Goal: Entertainment & Leisure: Browse casually

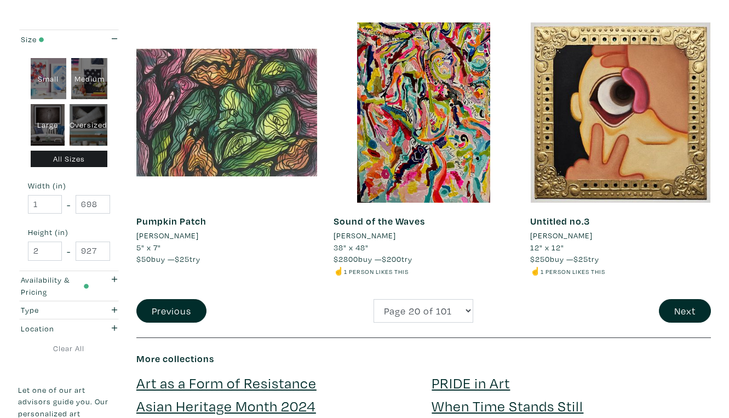
scroll to position [2142, 0]
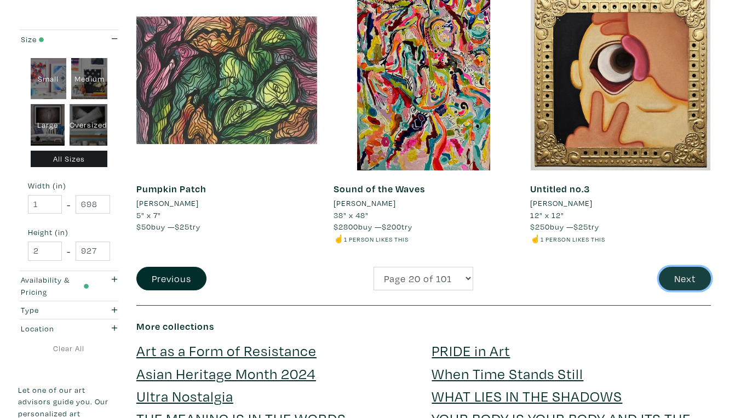
click at [685, 267] on button "Next" at bounding box center [685, 279] width 52 height 24
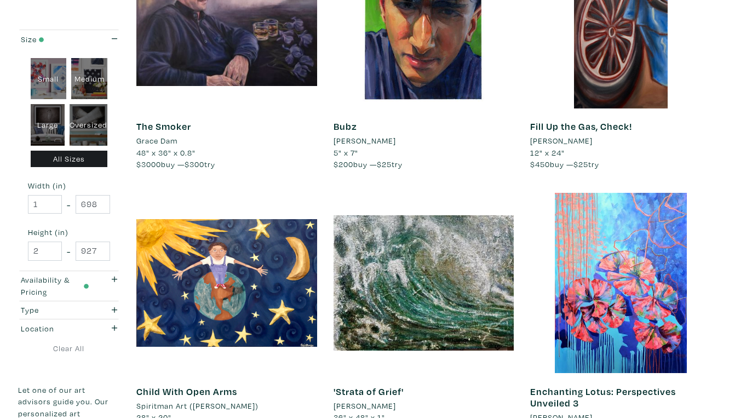
scroll to position [1917, 0]
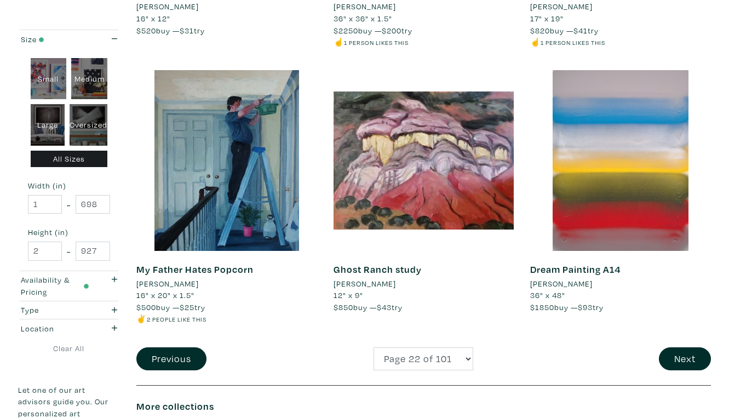
scroll to position [2075, 0]
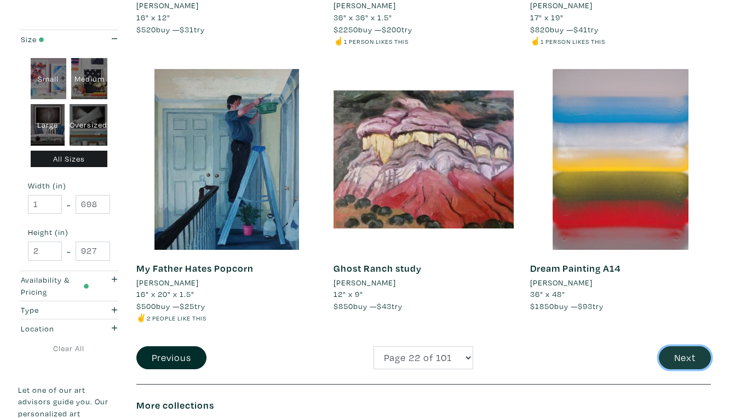
click at [689, 346] on button "Next" at bounding box center [685, 358] width 52 height 24
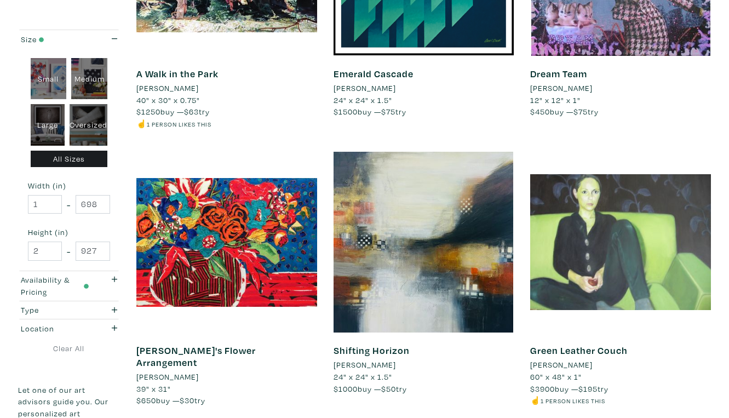
scroll to position [1969, 0]
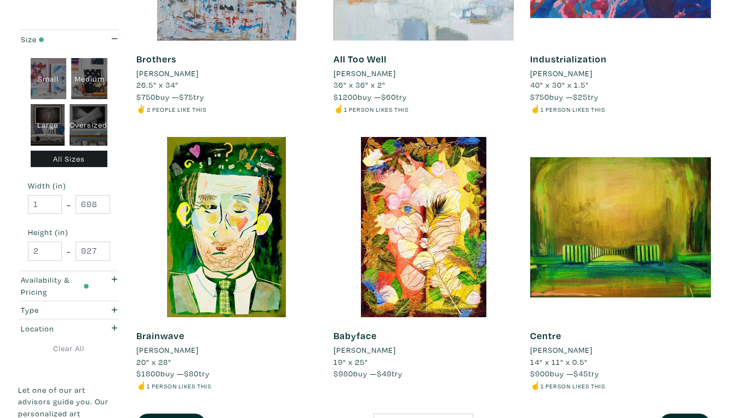
scroll to position [1997, 0]
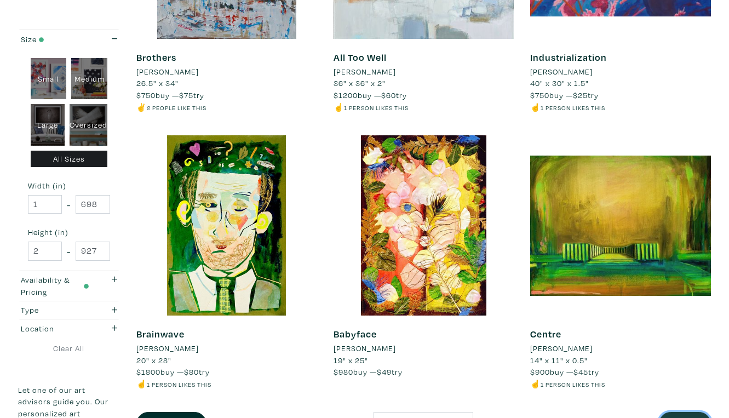
click at [682, 412] on button "Next" at bounding box center [685, 424] width 52 height 24
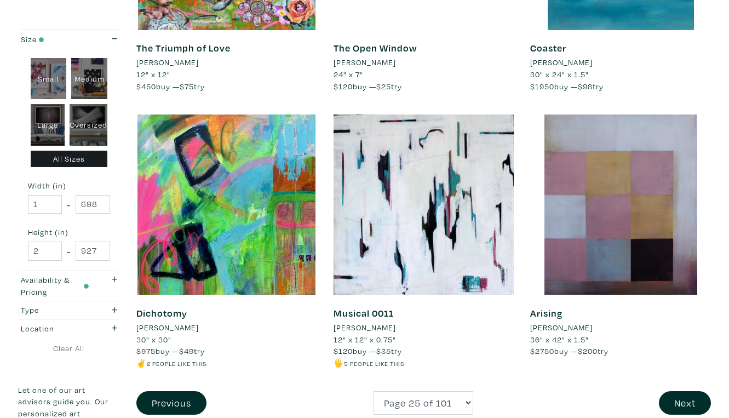
scroll to position [2028, 0]
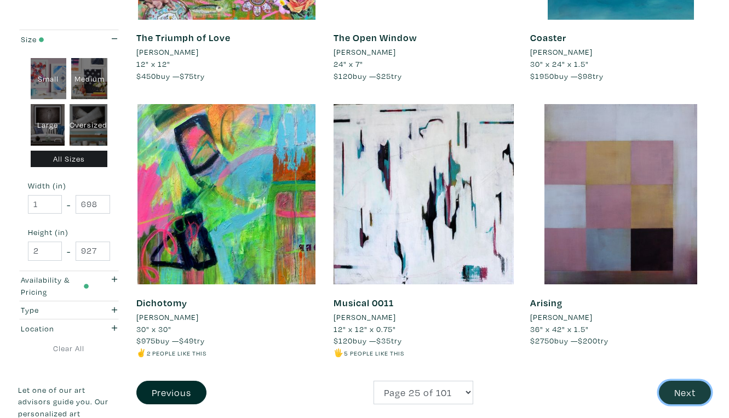
click at [687, 381] on button "Next" at bounding box center [685, 393] width 52 height 24
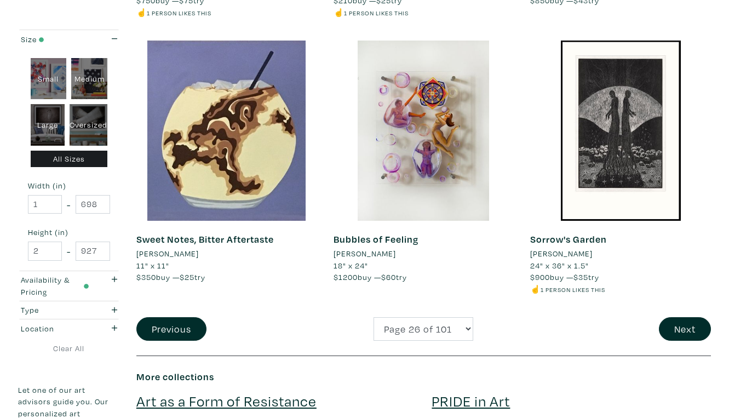
scroll to position [2094, 0]
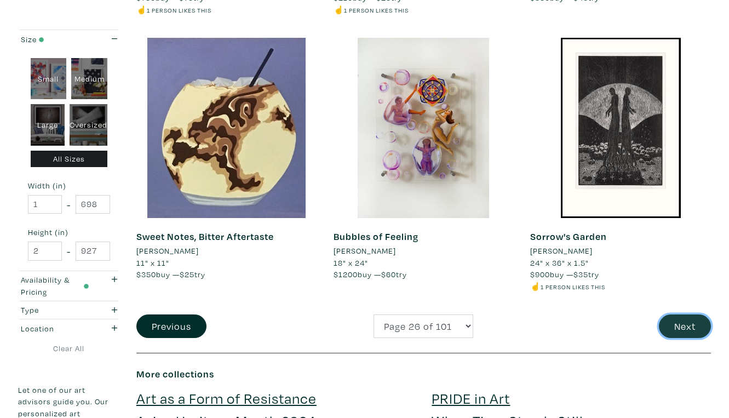
click at [687, 314] on button "Next" at bounding box center [685, 326] width 52 height 24
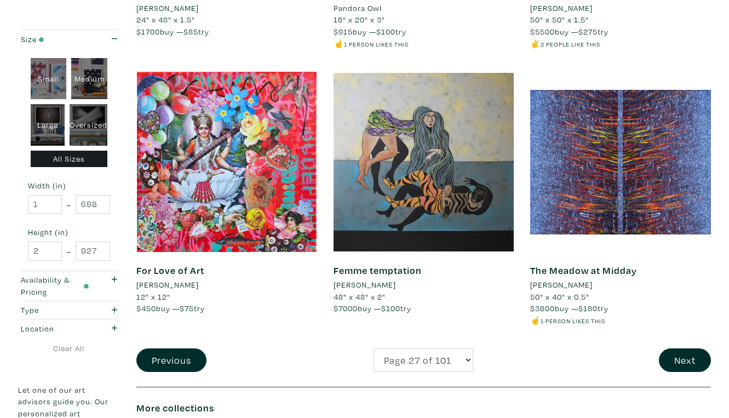
scroll to position [2062, 0]
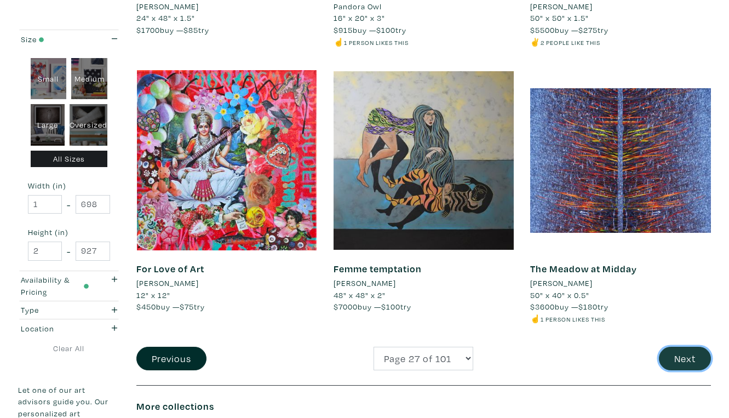
click at [684, 347] on button "Next" at bounding box center [685, 359] width 52 height 24
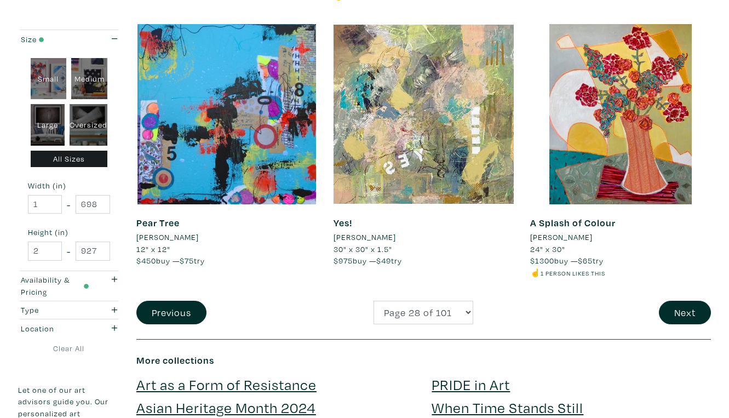
scroll to position [2108, 0]
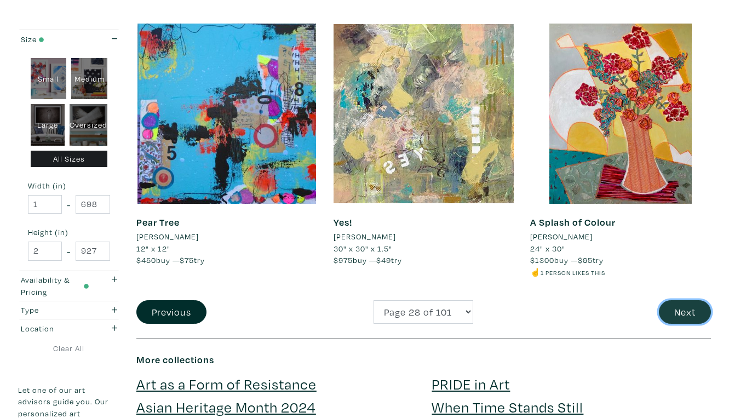
click at [687, 300] on button "Next" at bounding box center [685, 312] width 52 height 24
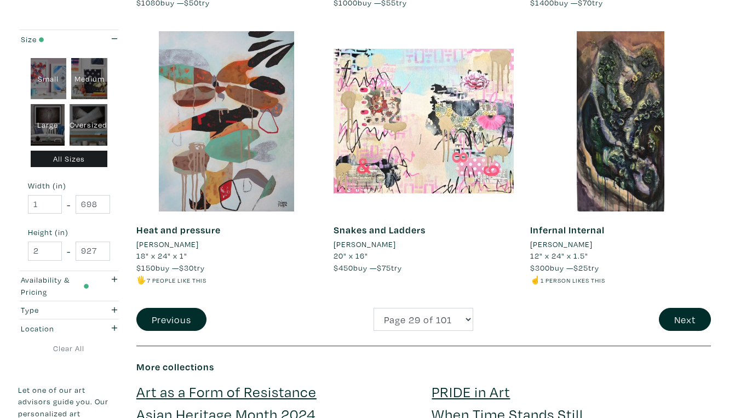
scroll to position [2078, 0]
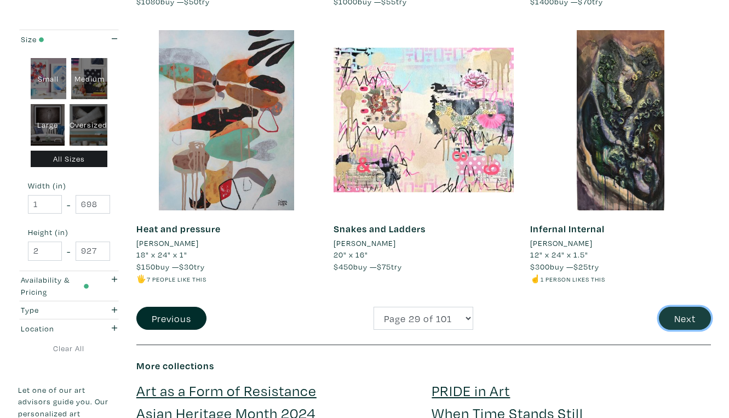
click at [688, 307] on button "Next" at bounding box center [685, 319] width 52 height 24
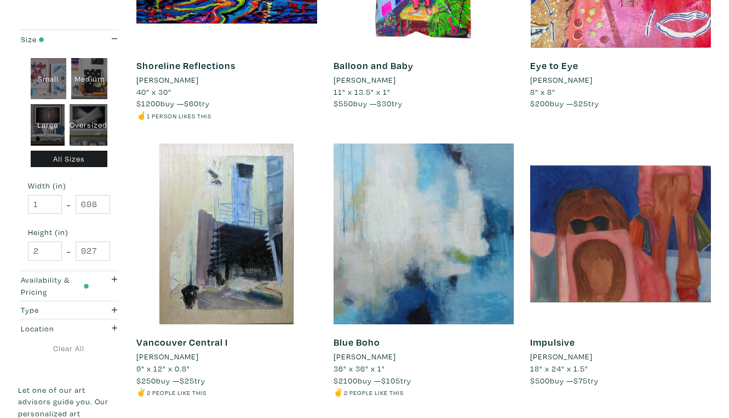
scroll to position [1976, 0]
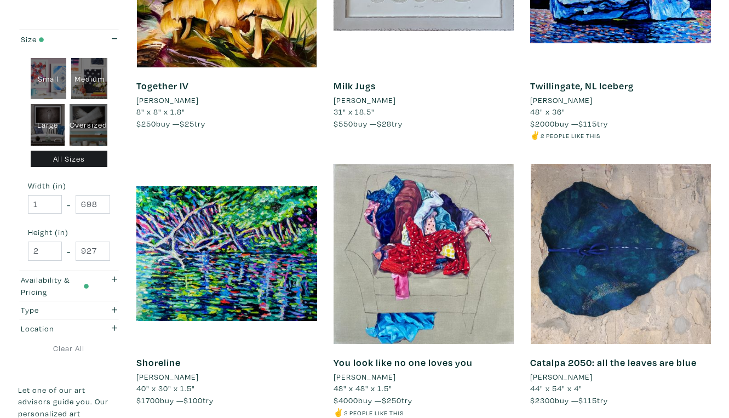
scroll to position [1949, 0]
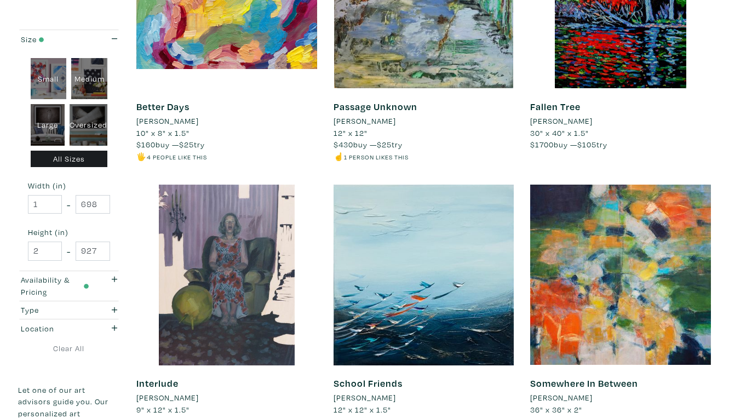
scroll to position [1972, 0]
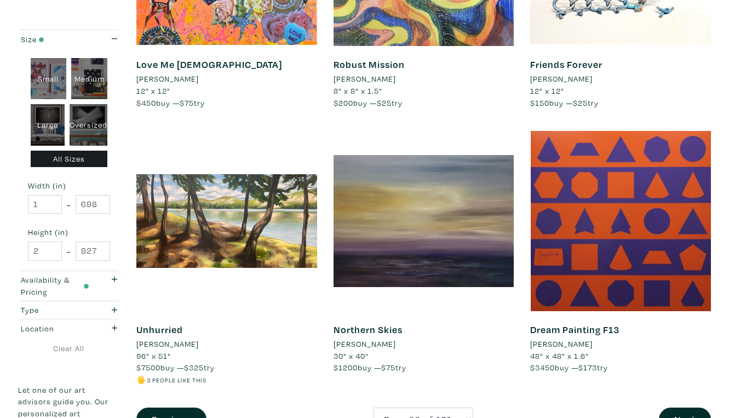
scroll to position [2002, 0]
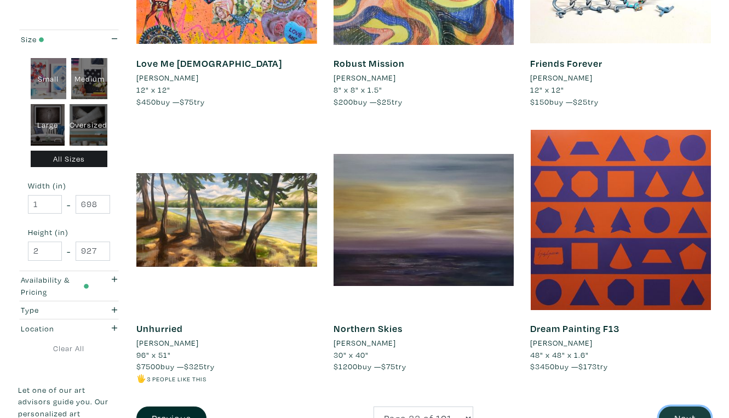
click at [682, 406] on button "Next" at bounding box center [685, 418] width 52 height 24
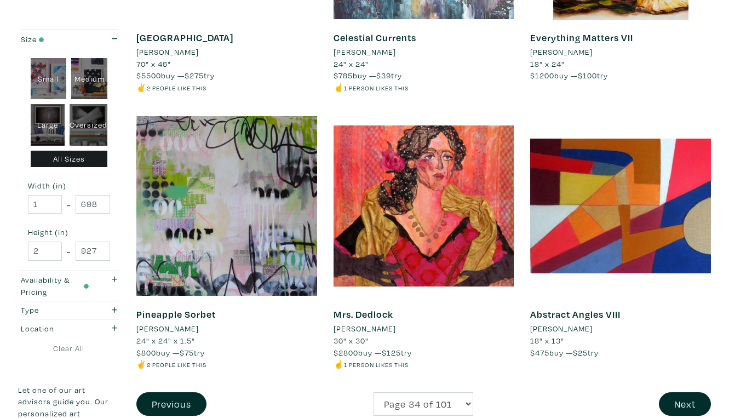
scroll to position [2041, 0]
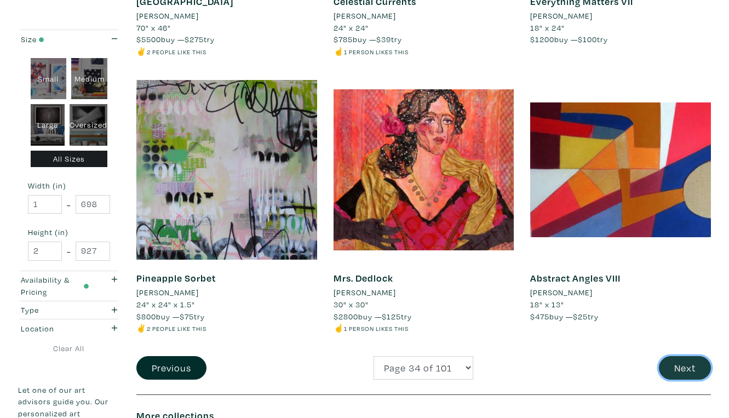
click at [685, 356] on button "Next" at bounding box center [685, 368] width 52 height 24
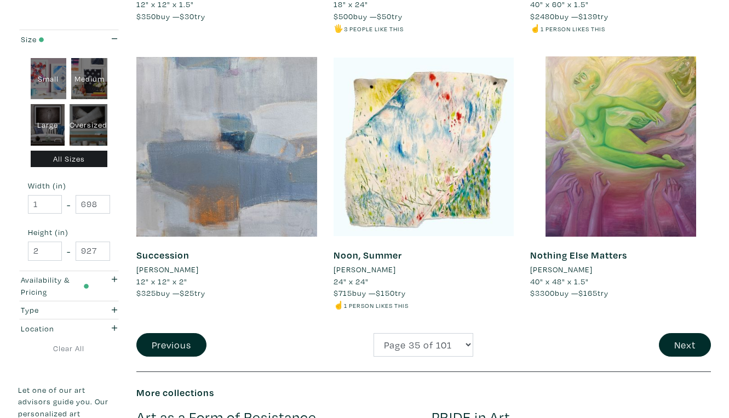
scroll to position [2059, 0]
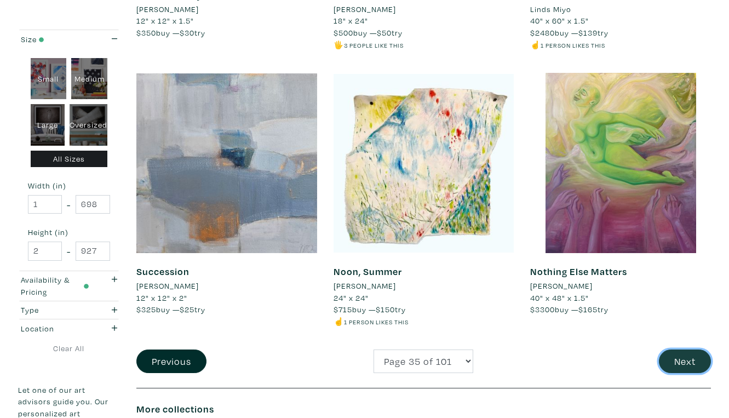
click at [686, 349] on button "Next" at bounding box center [685, 361] width 52 height 24
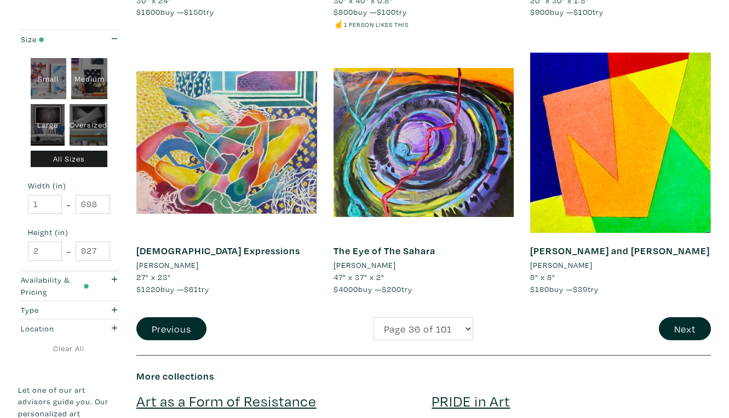
scroll to position [2071, 0]
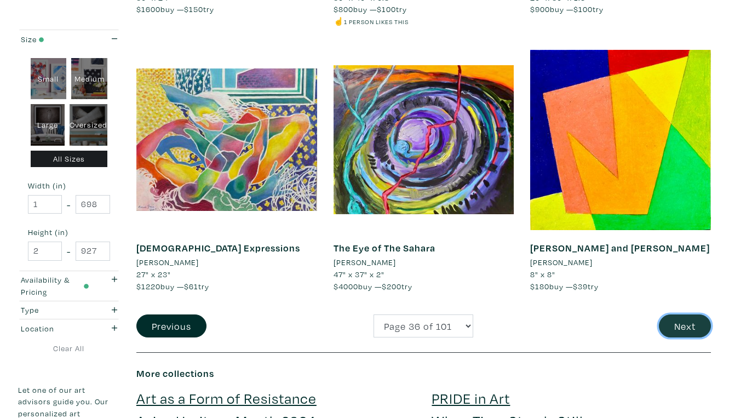
click at [690, 314] on button "Next" at bounding box center [685, 326] width 52 height 24
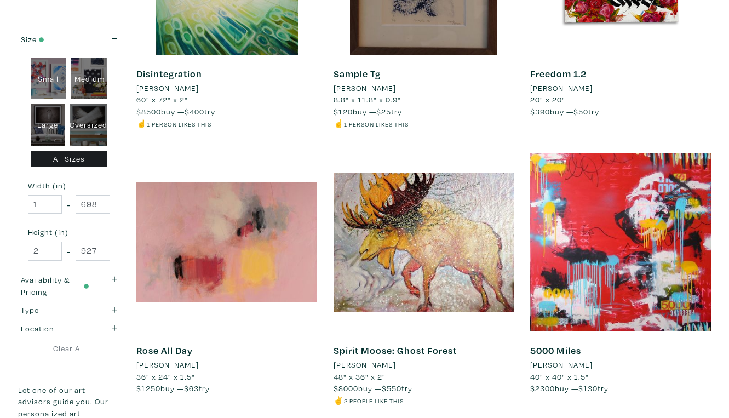
scroll to position [1982, 0]
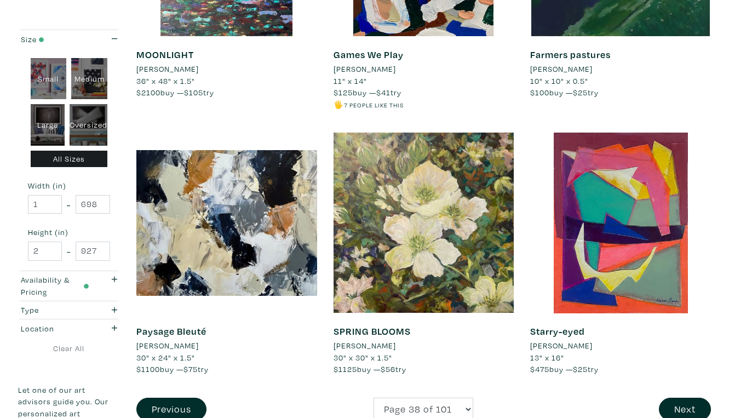
scroll to position [2025, 0]
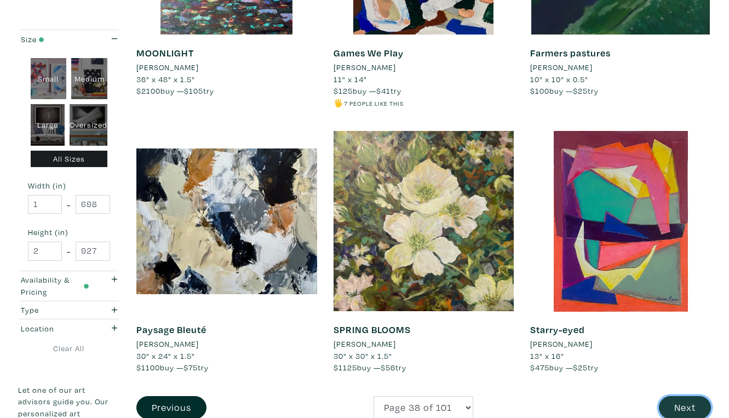
click at [682, 396] on button "Next" at bounding box center [685, 408] width 52 height 24
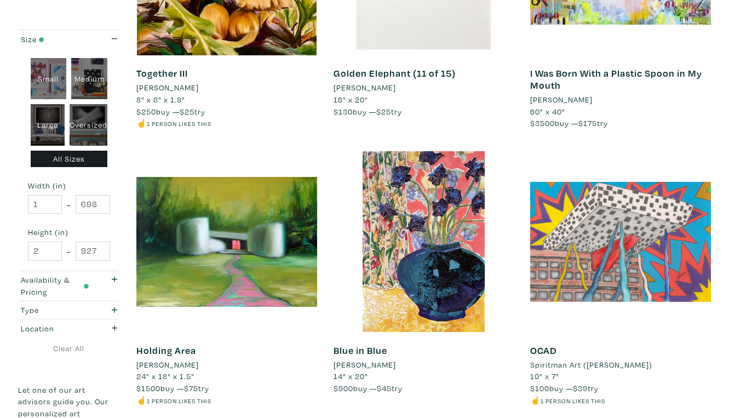
scroll to position [2001, 0]
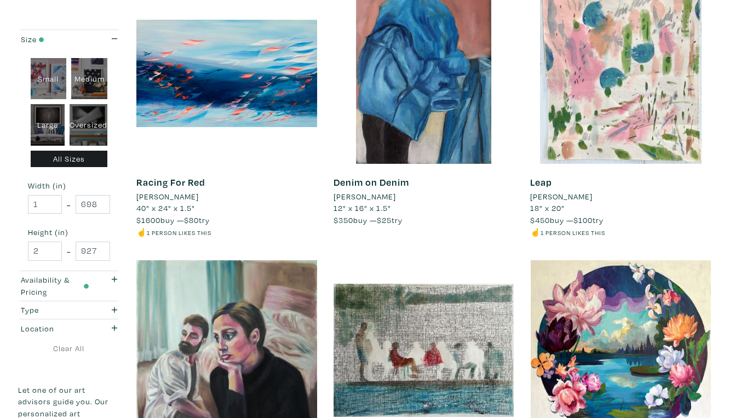
scroll to position [1860, 0]
